Goal: Transaction & Acquisition: Obtain resource

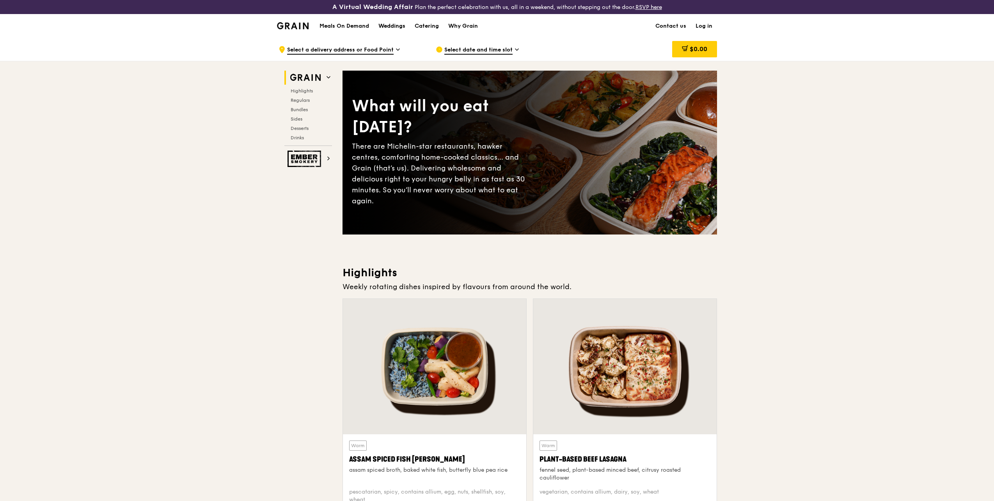
click at [397, 26] on div "Weddings" at bounding box center [391, 25] width 27 height 23
click at [427, 25] on div "Catering" at bounding box center [427, 25] width 24 height 23
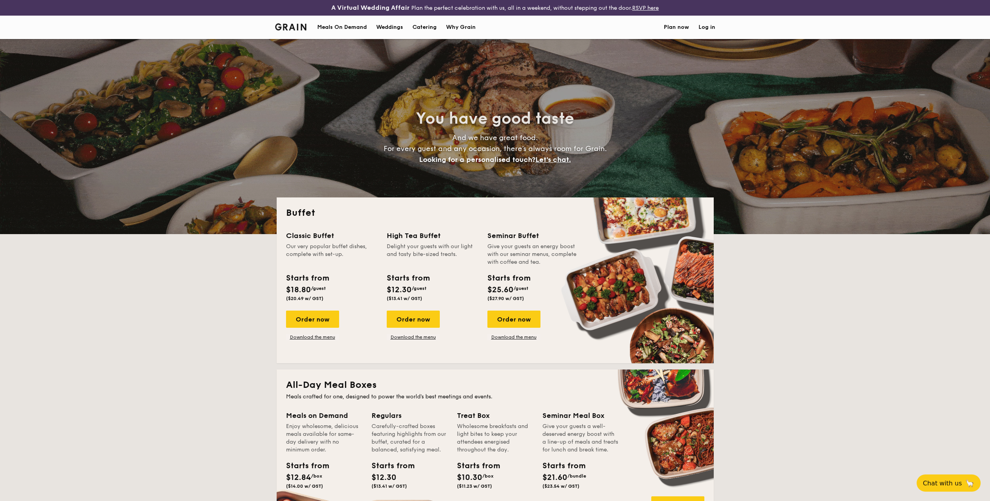
select select
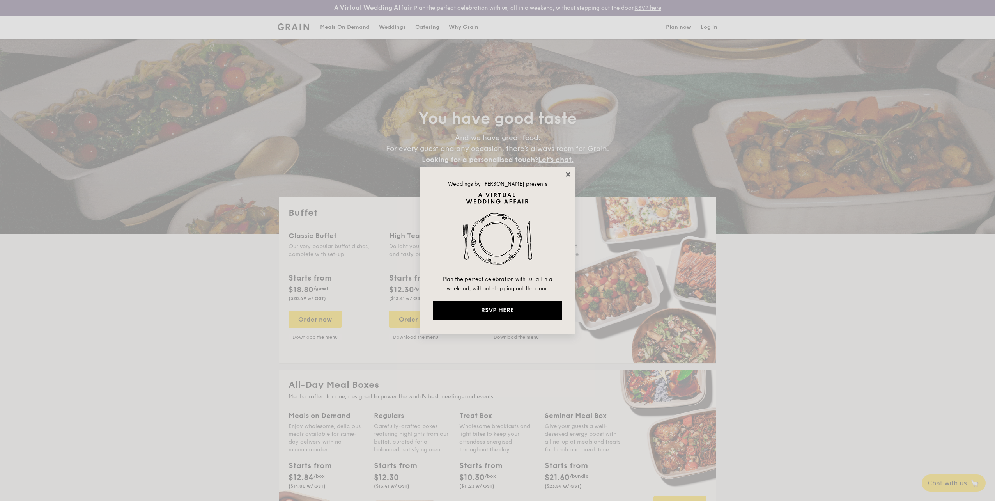
click at [568, 172] on icon at bounding box center [568, 174] width 7 height 7
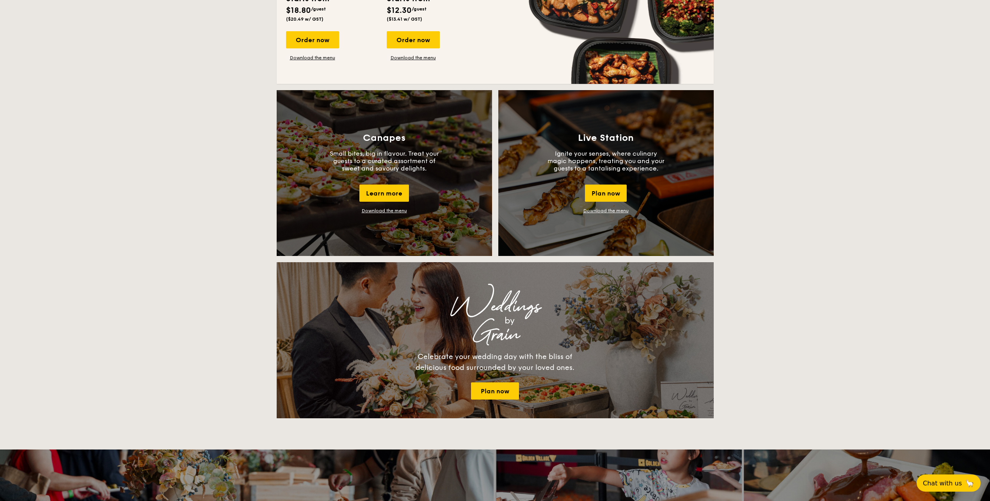
scroll to position [624, 0]
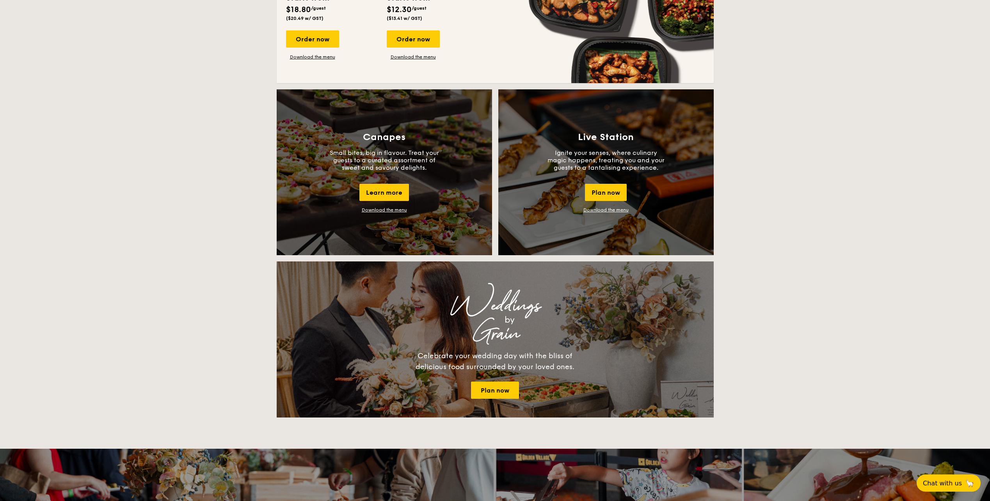
click at [608, 209] on link "Download the menu" at bounding box center [605, 209] width 45 height 5
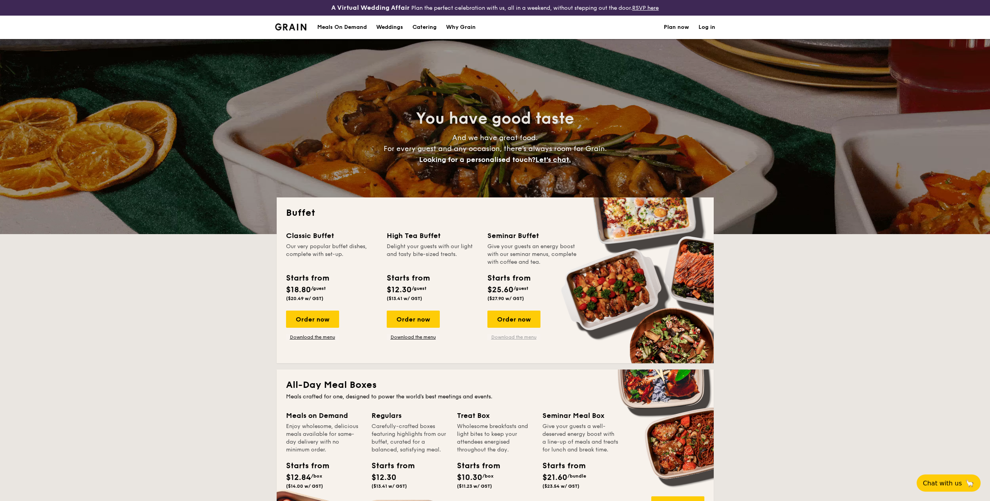
scroll to position [78, 0]
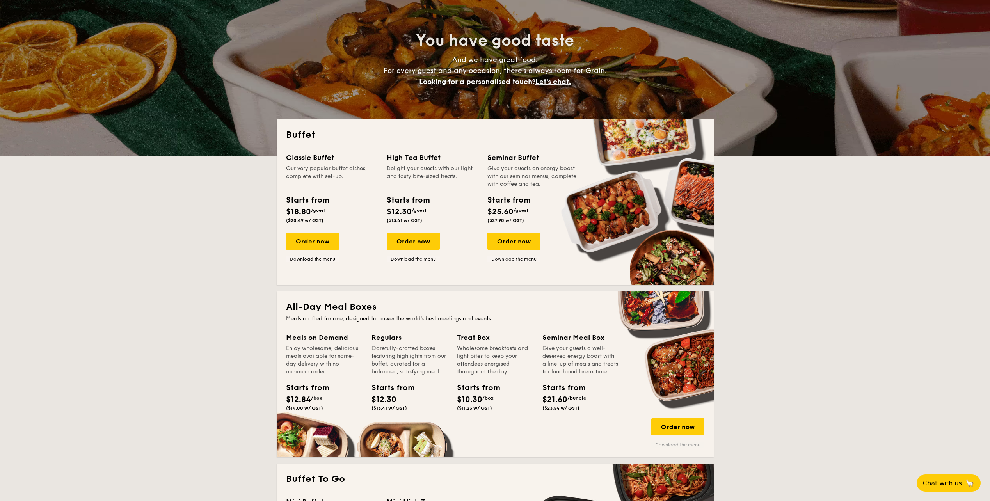
click at [675, 445] on link "Download the menu" at bounding box center [677, 445] width 53 height 6
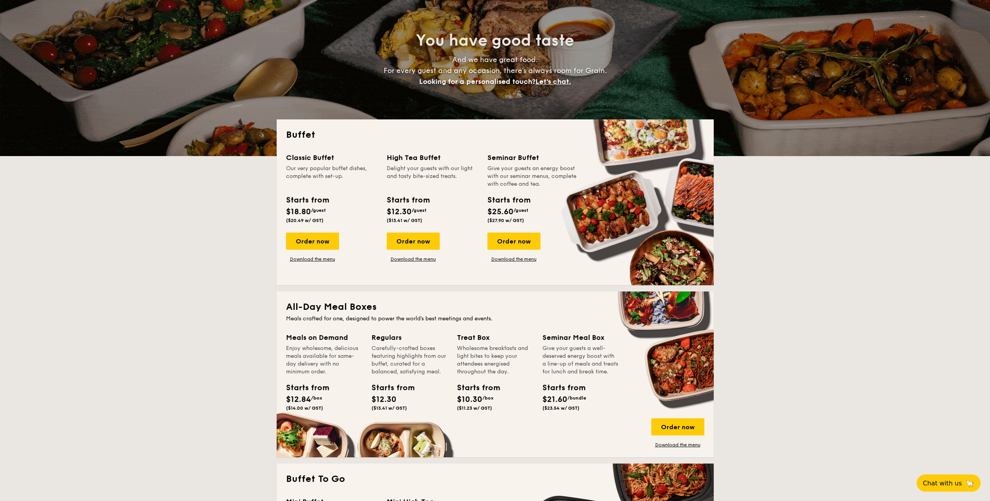
scroll to position [0, 0]
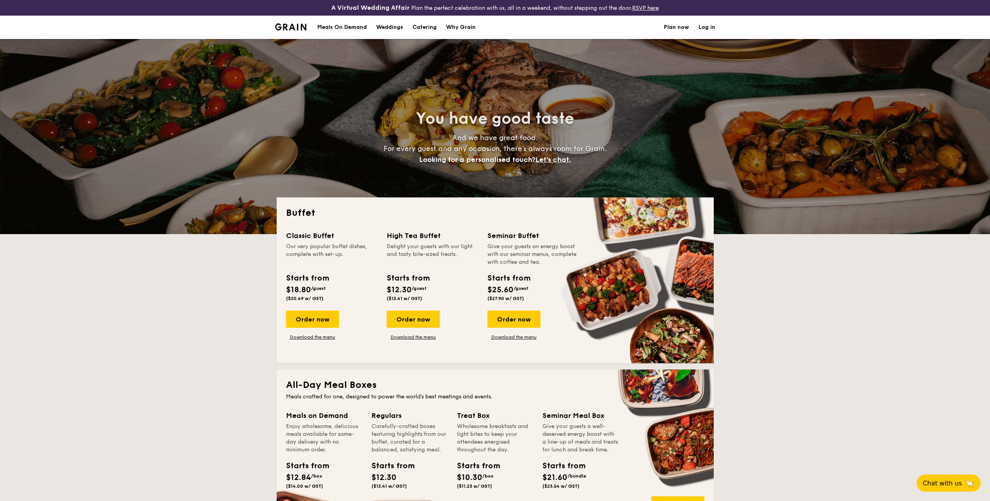
click at [427, 27] on h1 "Catering" at bounding box center [424, 27] width 24 height 23
